Goal: Task Accomplishment & Management: Complete application form

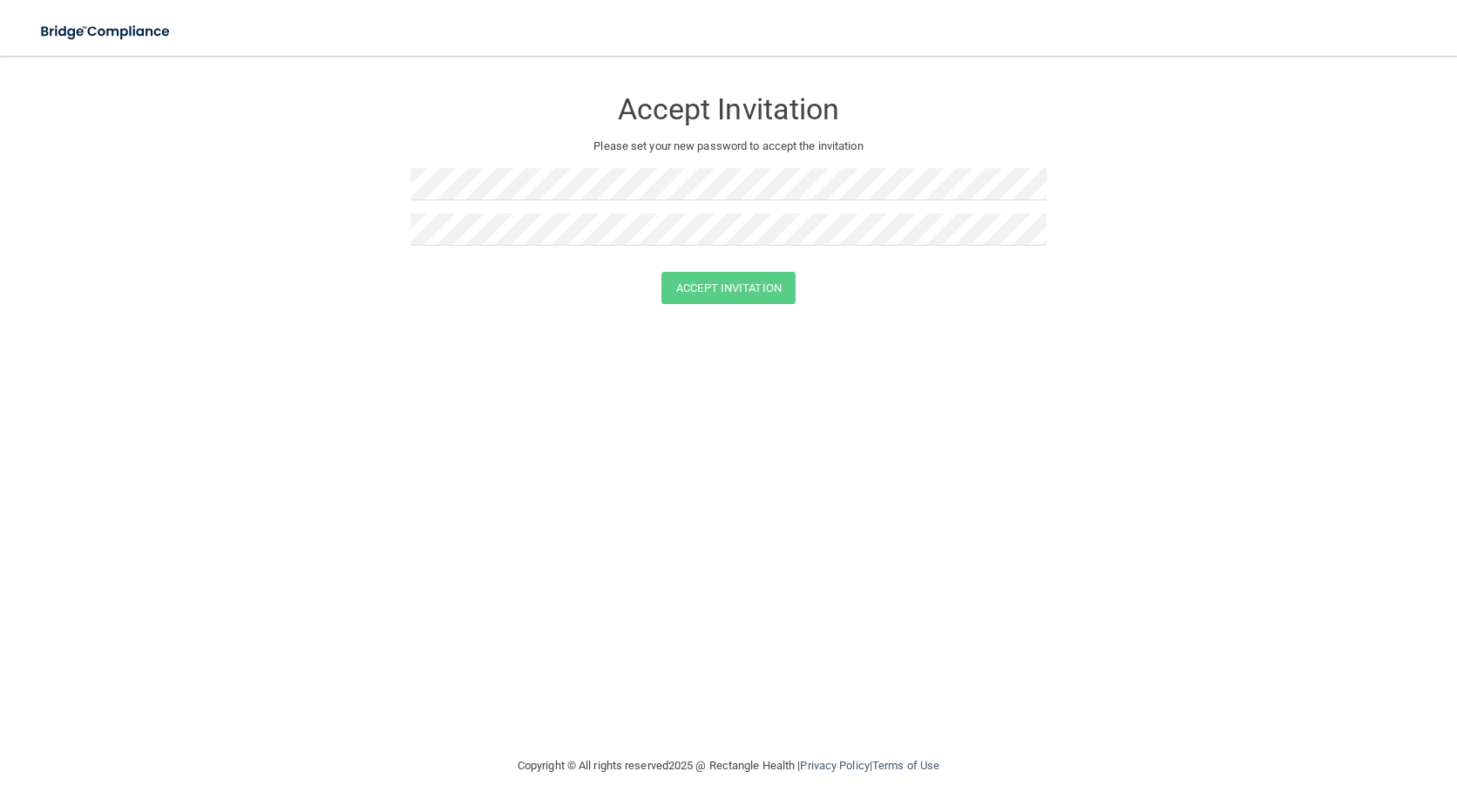
click at [501, 566] on div "Accept Invitation Please set your new password to accept the invitation Accept …" at bounding box center [729, 405] width 1388 height 665
click at [360, 180] on form "Accept Invitation Please set your new password to accept the invitation Accept …" at bounding box center [729, 198] width 1388 height 252
click at [712, 282] on button "Accept Invitation" at bounding box center [728, 288] width 134 height 32
click at [770, 296] on button "Accept Invitation" at bounding box center [728, 288] width 134 height 32
click at [735, 318] on button "Accept Invitation" at bounding box center [728, 313] width 134 height 32
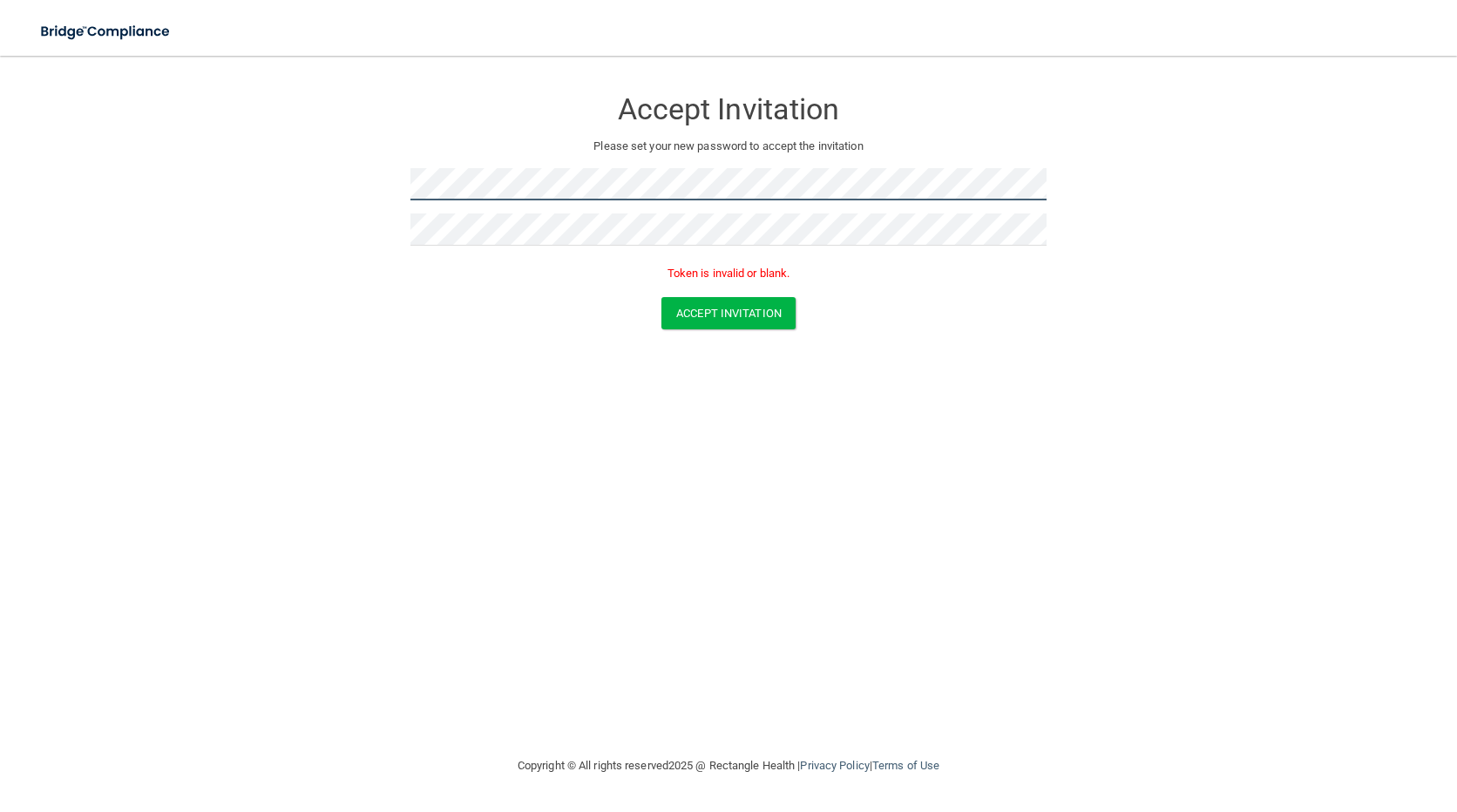
click at [258, 162] on form "Accept Invitation Please set your new password to accept the invitation Token i…" at bounding box center [729, 211] width 1388 height 277
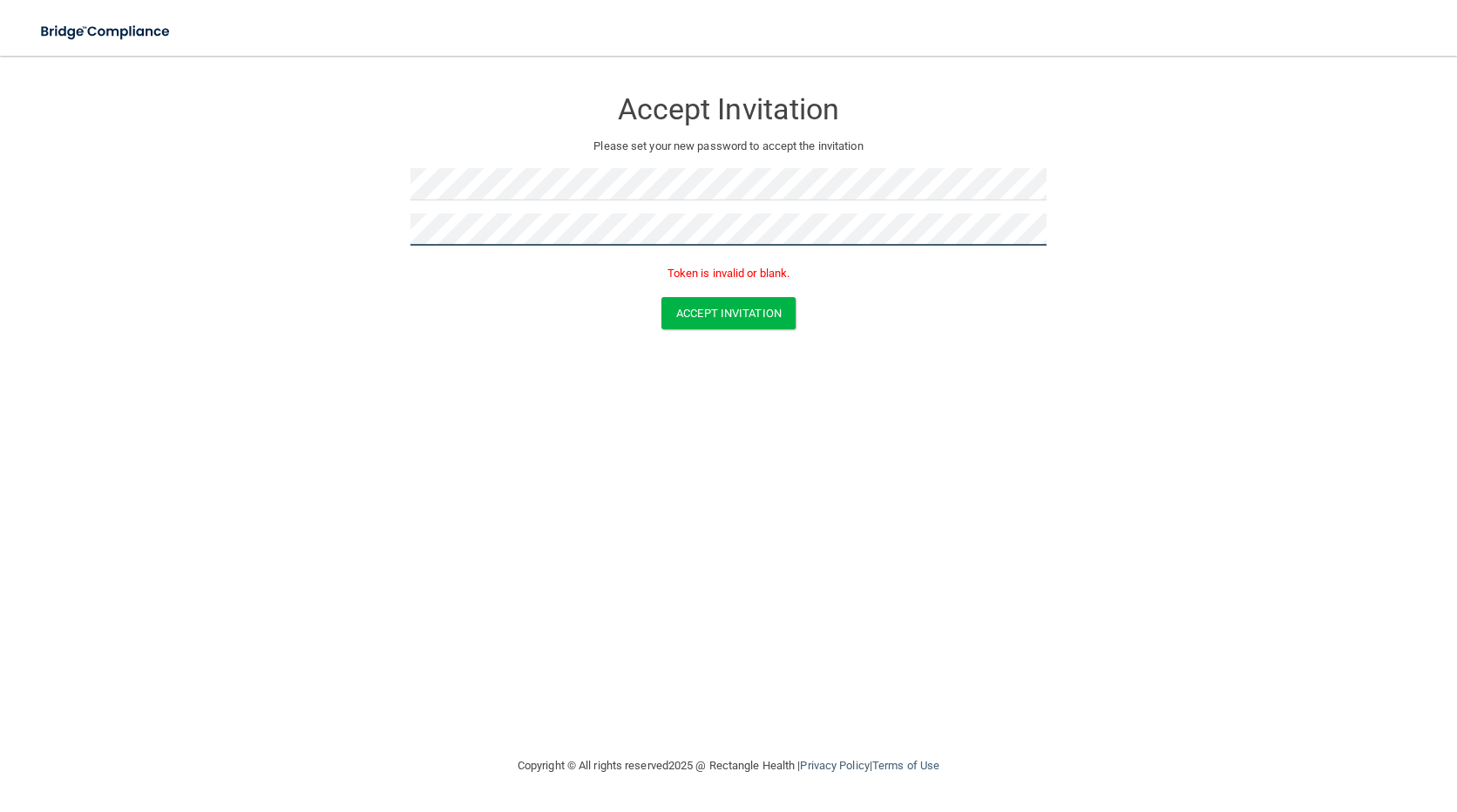
click at [337, 230] on form "Accept Invitation Please set your new password to accept the invitation Token i…" at bounding box center [729, 211] width 1388 height 277
drag, startPoint x: 757, startPoint y: 401, endPoint x: 745, endPoint y: 372, distance: 31.4
click at [757, 401] on div "Accept Invitation Please set your new password to accept the invitation Token i…" at bounding box center [729, 405] width 1388 height 665
click at [724, 314] on button "Accept Invitation" at bounding box center [728, 313] width 134 height 32
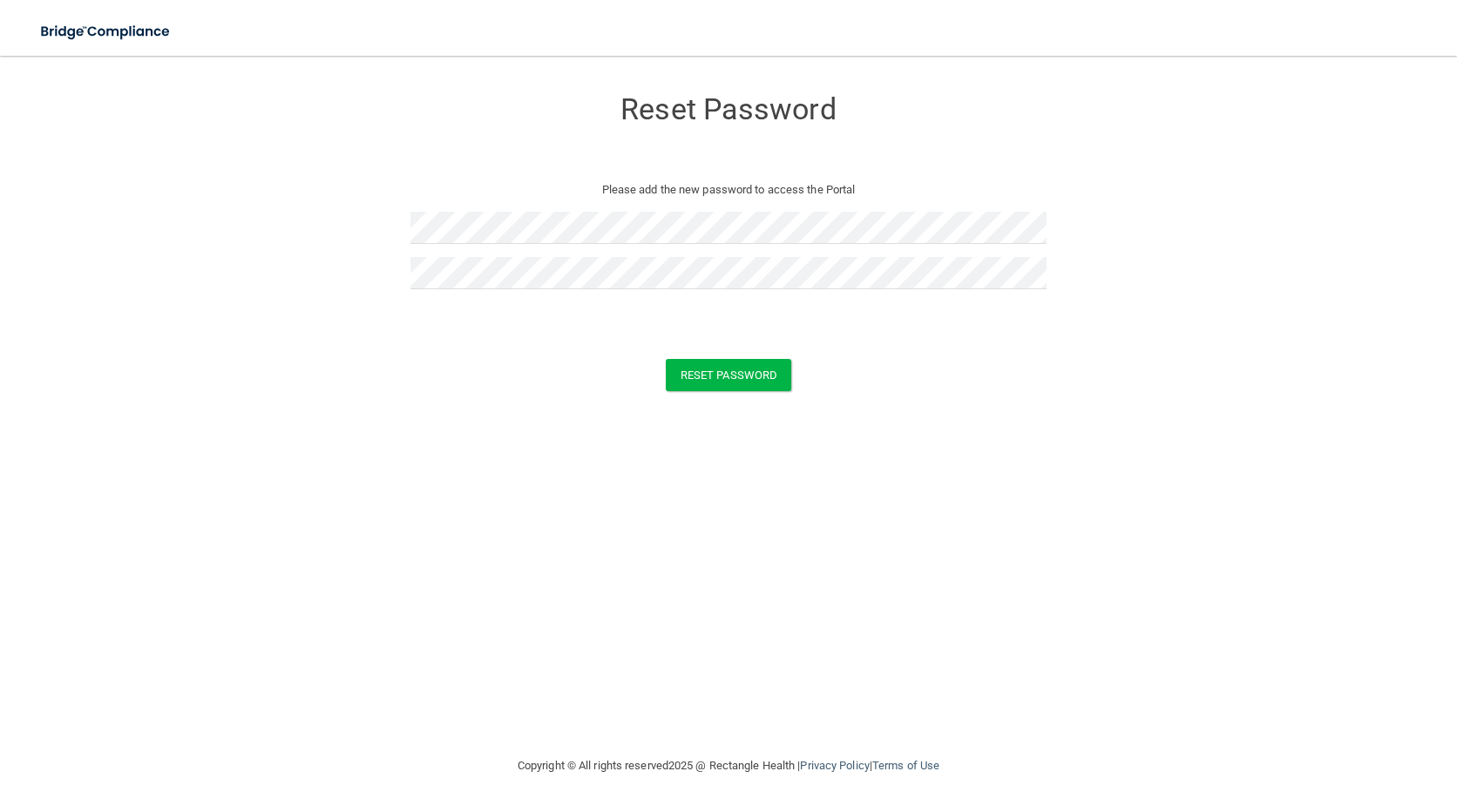
click at [563, 477] on div "Reset Password Please add the new password to access the Portal Reset Password …" at bounding box center [729, 405] width 1388 height 665
click at [750, 381] on button "Reset Password" at bounding box center [728, 375] width 125 height 32
